Goal: Find specific page/section: Find specific page/section

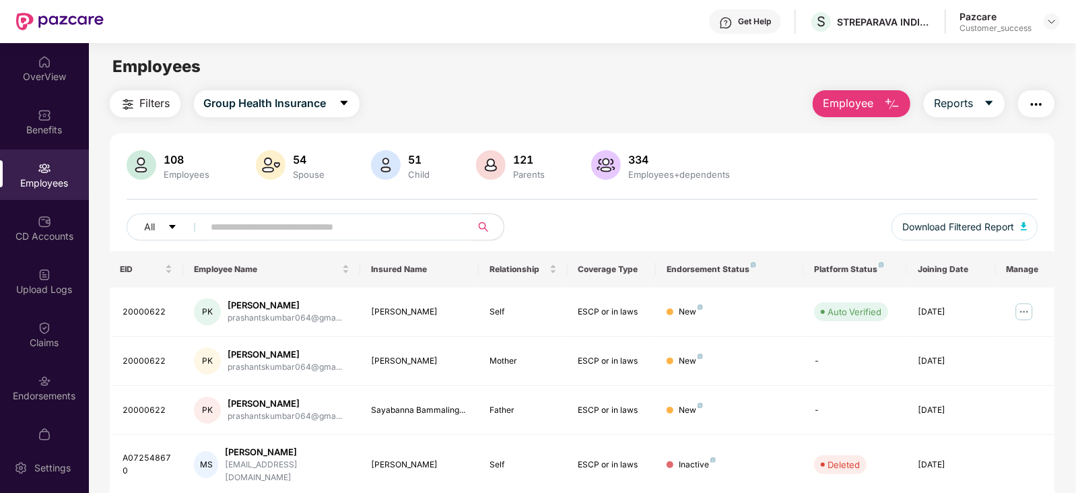
scroll to position [7, 0]
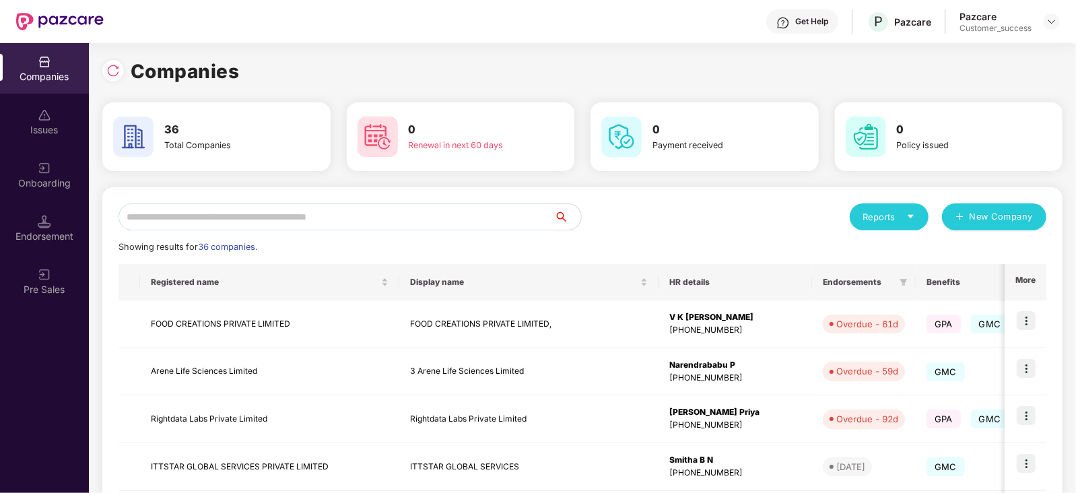
click at [216, 224] on input "text" at bounding box center [337, 216] width 436 height 27
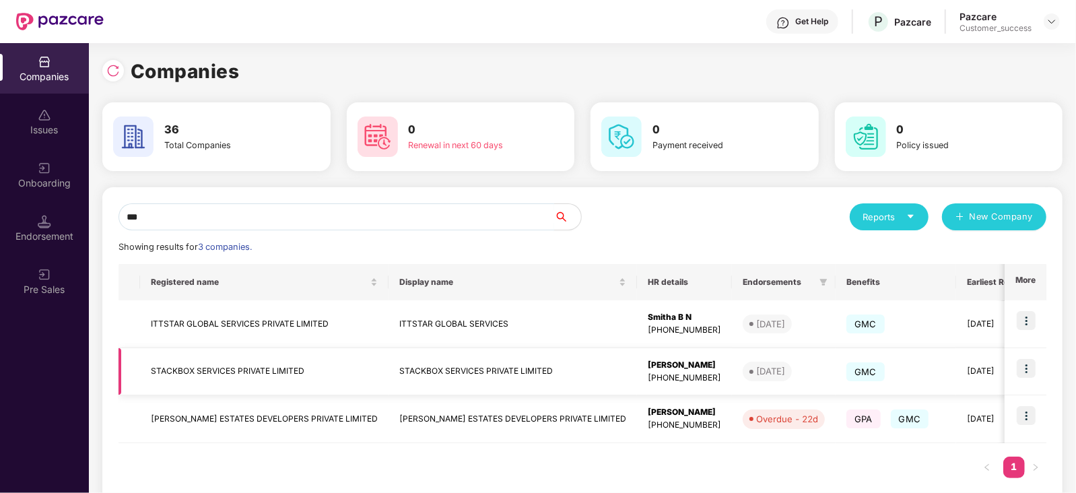
type input "***"
click at [1027, 368] on img at bounding box center [1026, 368] width 19 height 19
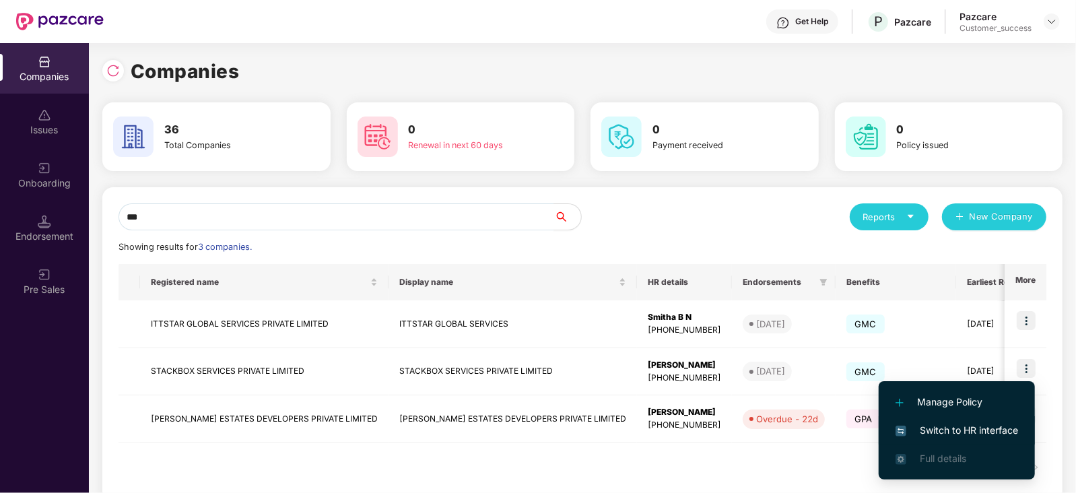
click at [969, 427] on span "Switch to HR interface" at bounding box center [957, 430] width 123 height 15
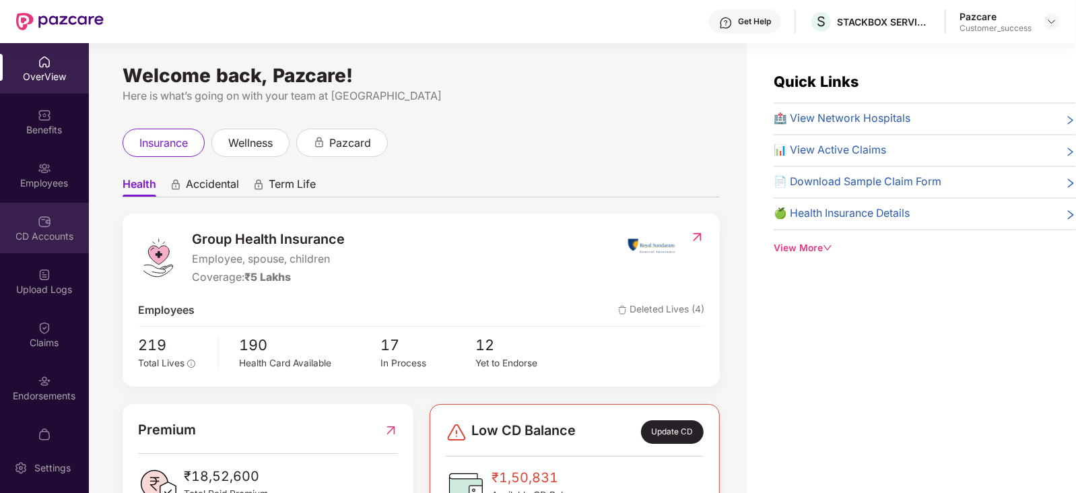
click at [40, 232] on div "CD Accounts" at bounding box center [44, 236] width 89 height 13
